Goal: Contribute content: Contribute content

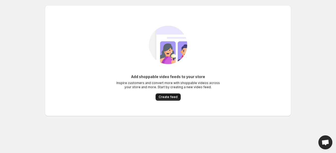
click at [163, 94] on button "Create feed" at bounding box center [168, 96] width 25 height 7
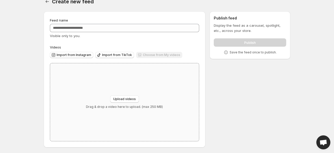
scroll to position [9, 0]
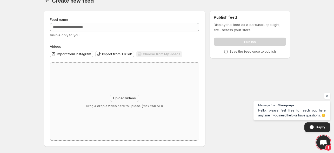
click at [121, 101] on button "Upload videos" at bounding box center [124, 98] width 29 height 7
click at [118, 55] on span "Import from TikTok" at bounding box center [117, 54] width 30 height 4
